Goal: Navigation & Orientation: Find specific page/section

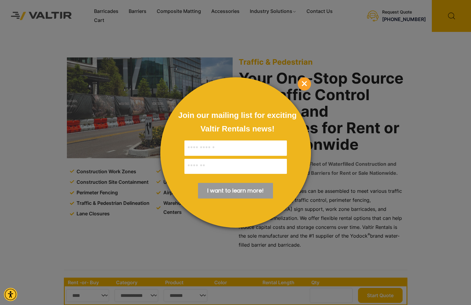
drag, startPoint x: 302, startPoint y: 85, endPoint x: 212, endPoint y: 37, distance: 102.0
click at [302, 85] on span "×" at bounding box center [304, 83] width 13 height 13
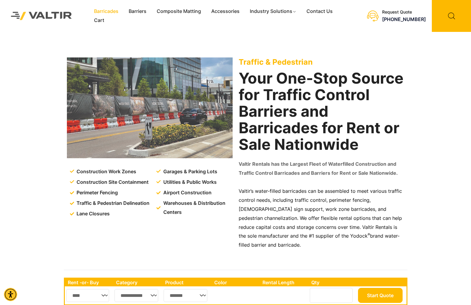
click at [101, 13] on link "Barricades" at bounding box center [106, 11] width 35 height 9
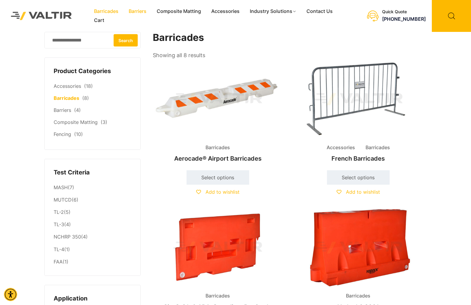
click at [137, 10] on link "Barriers" at bounding box center [138, 11] width 28 height 9
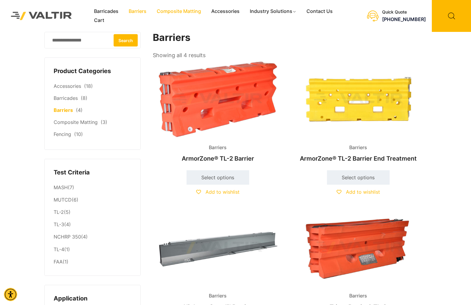
click at [180, 8] on link "Composite Matting" at bounding box center [179, 11] width 55 height 9
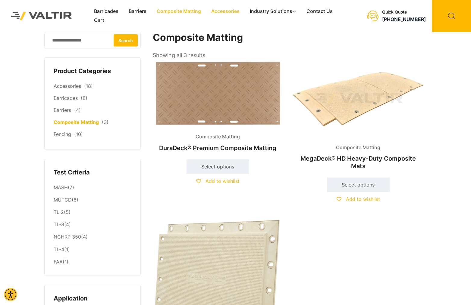
click at [227, 11] on link "Accessories" at bounding box center [225, 11] width 39 height 9
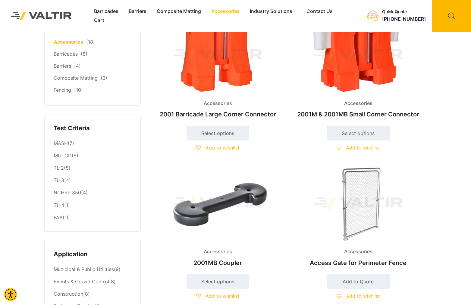
scroll to position [77, 0]
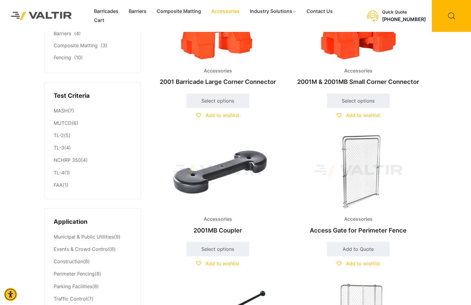
click at [358, 170] on img at bounding box center [358, 171] width 130 height 78
